Goal: Information Seeking & Learning: Learn about a topic

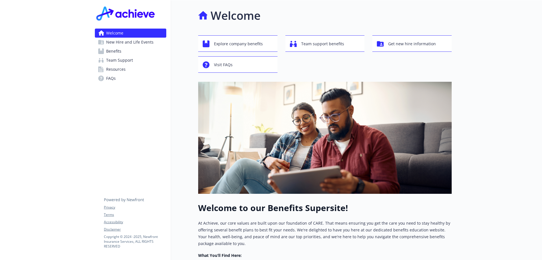
click at [117, 52] on span "Benefits" at bounding box center [113, 51] width 15 height 9
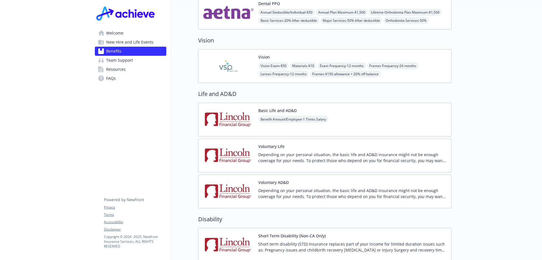
scroll to position [339, 0]
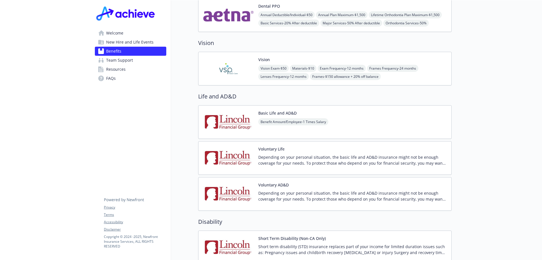
click at [226, 59] on img at bounding box center [228, 68] width 51 height 24
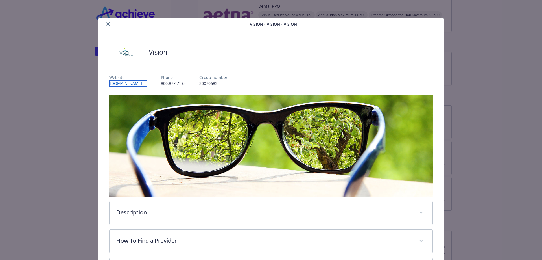
click at [117, 83] on link "[DOMAIN_NAME]" at bounding box center [128, 83] width 38 height 6
click at [108, 24] on icon "close" at bounding box center [107, 23] width 3 height 3
